Goal: Transaction & Acquisition: Purchase product/service

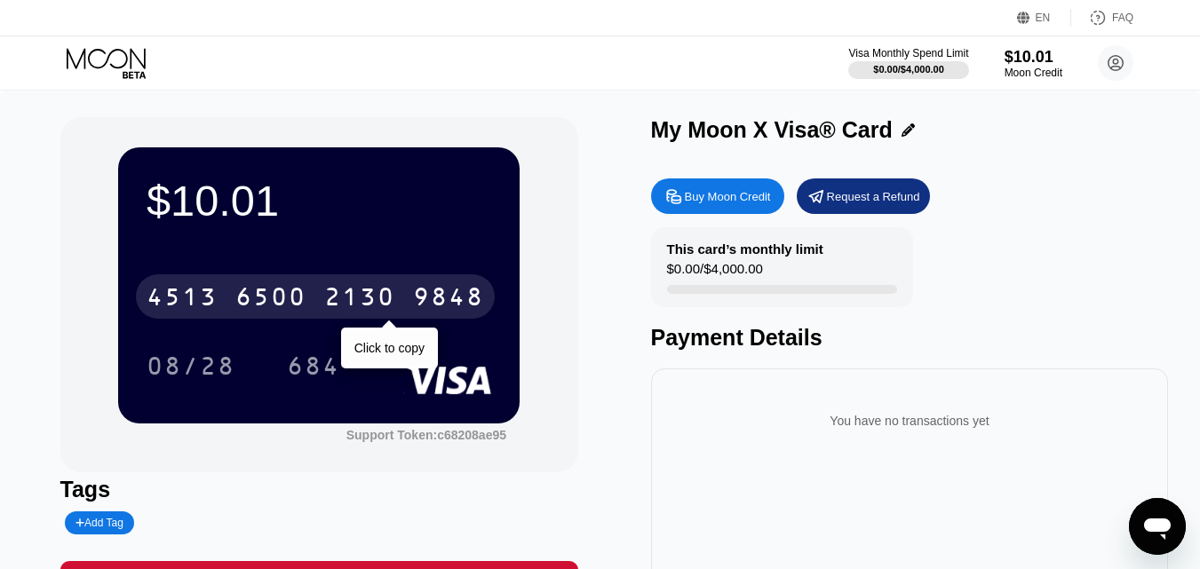
click at [384, 300] on div "2130" at bounding box center [359, 299] width 71 height 28
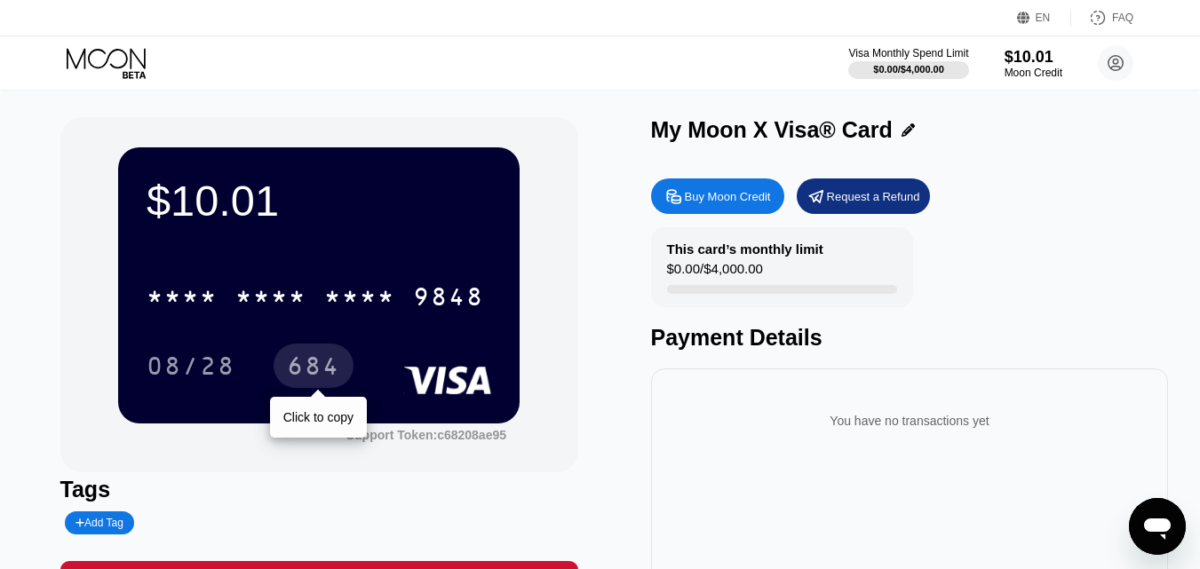
click at [314, 371] on div "684" at bounding box center [313, 368] width 53 height 28
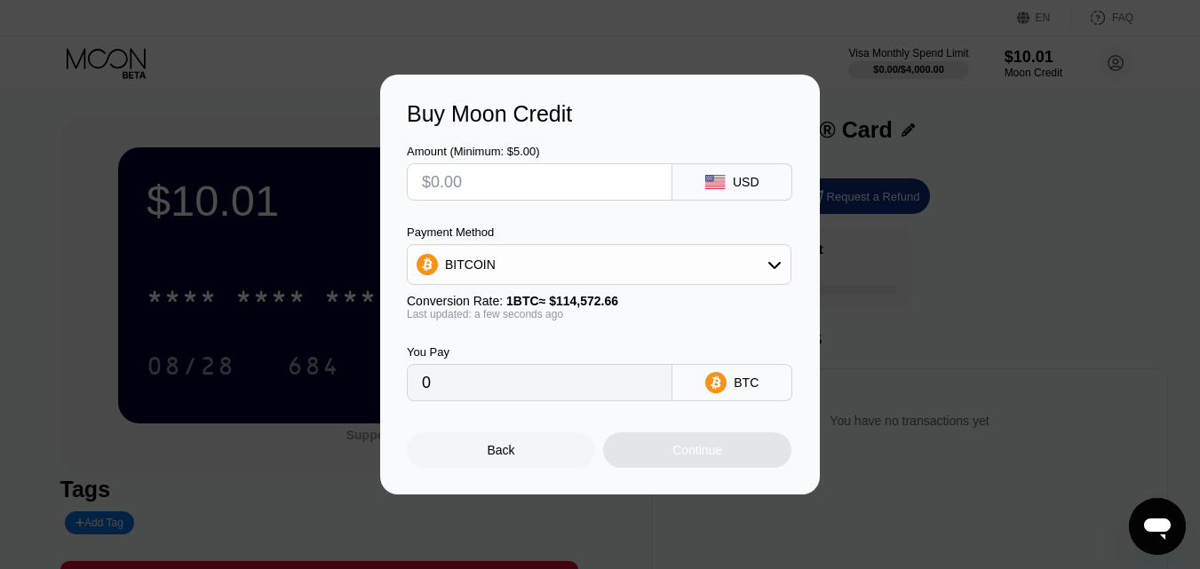
click at [518, 458] on div "Back" at bounding box center [501, 450] width 188 height 36
click at [505, 457] on div "Back" at bounding box center [501, 450] width 28 height 14
click at [479, 452] on div "Back" at bounding box center [501, 450] width 188 height 36
click at [540, 446] on div "Back" at bounding box center [501, 450] width 188 height 36
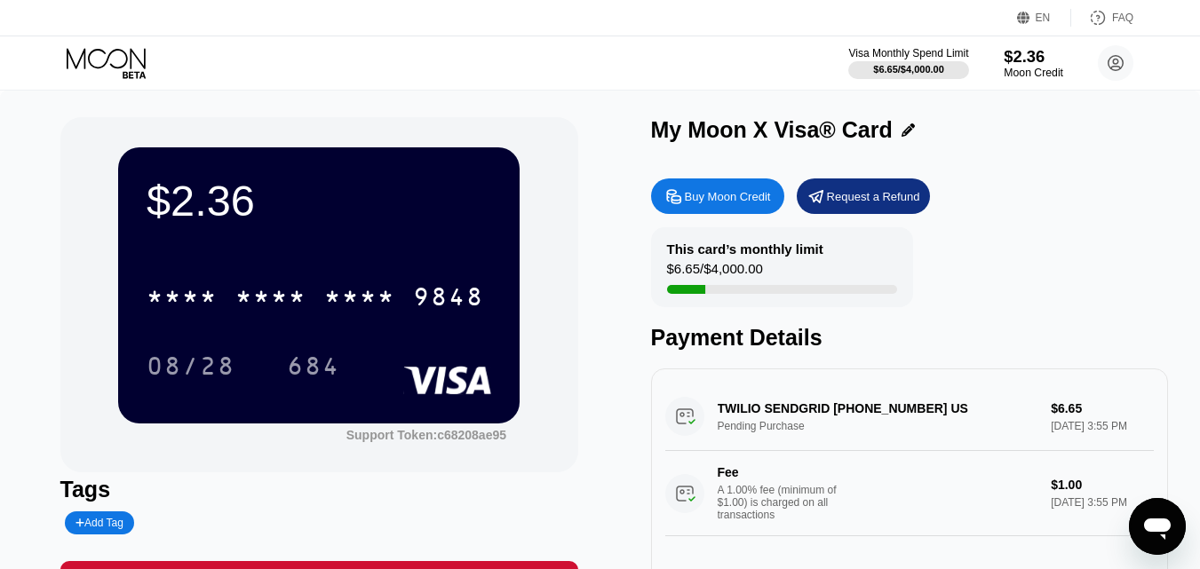
click at [1020, 56] on div "$2.36" at bounding box center [1032, 56] width 59 height 19
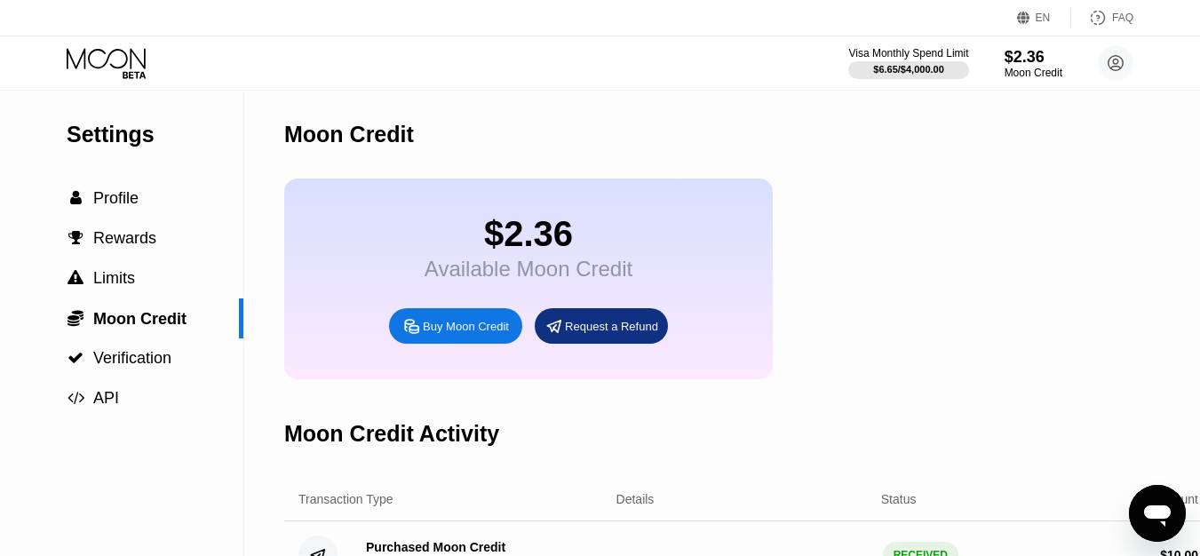
click at [454, 334] on div "Buy Moon Credit" at bounding box center [466, 326] width 86 height 15
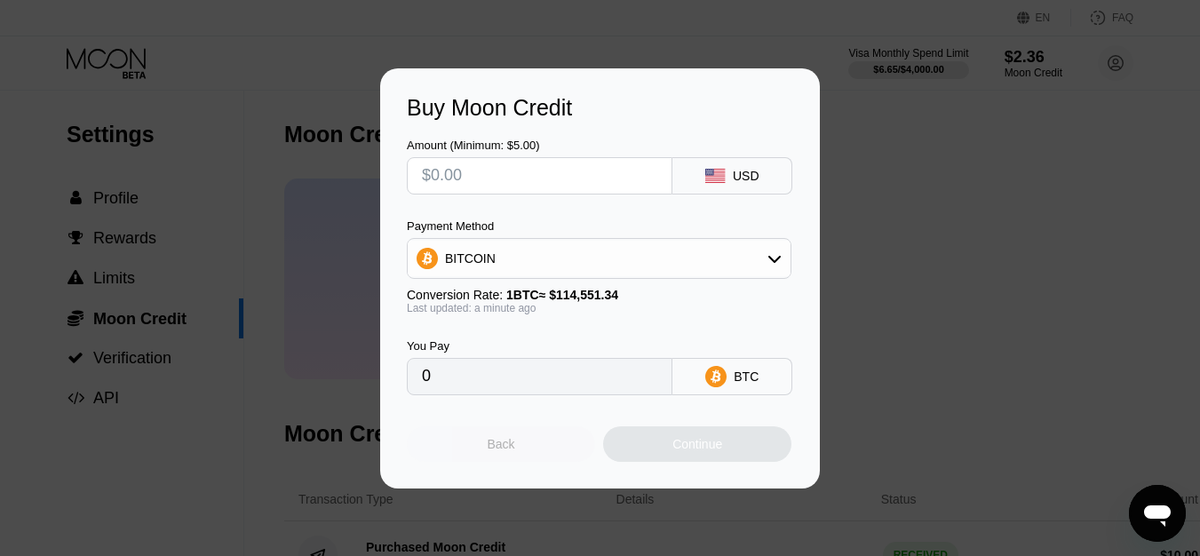
click at [521, 441] on div "Back" at bounding box center [501, 444] width 188 height 36
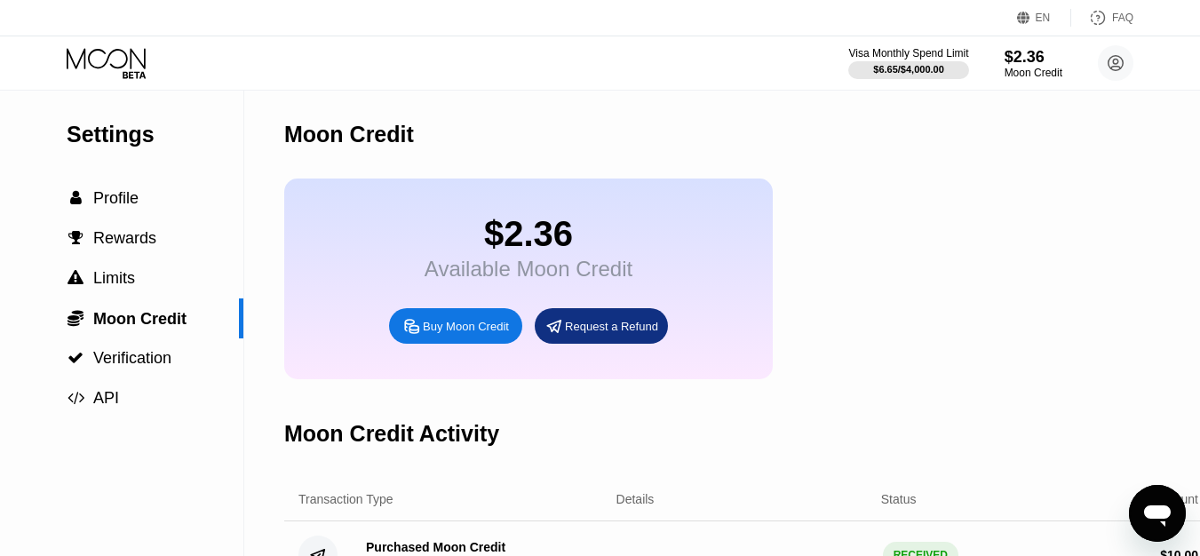
click at [475, 334] on div "Buy Moon Credit" at bounding box center [466, 326] width 86 height 15
